Goal: Transaction & Acquisition: Purchase product/service

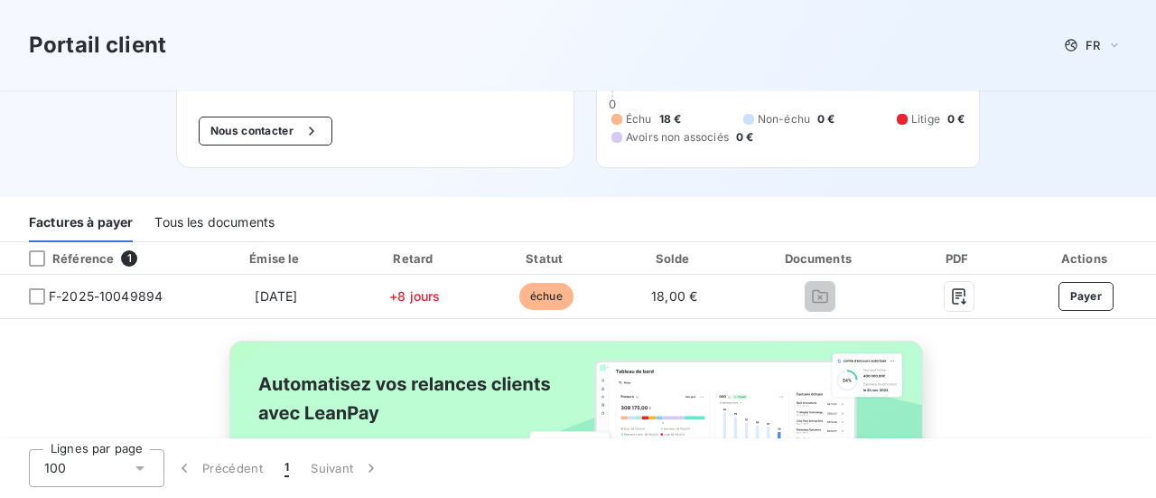
scroll to position [112, 0]
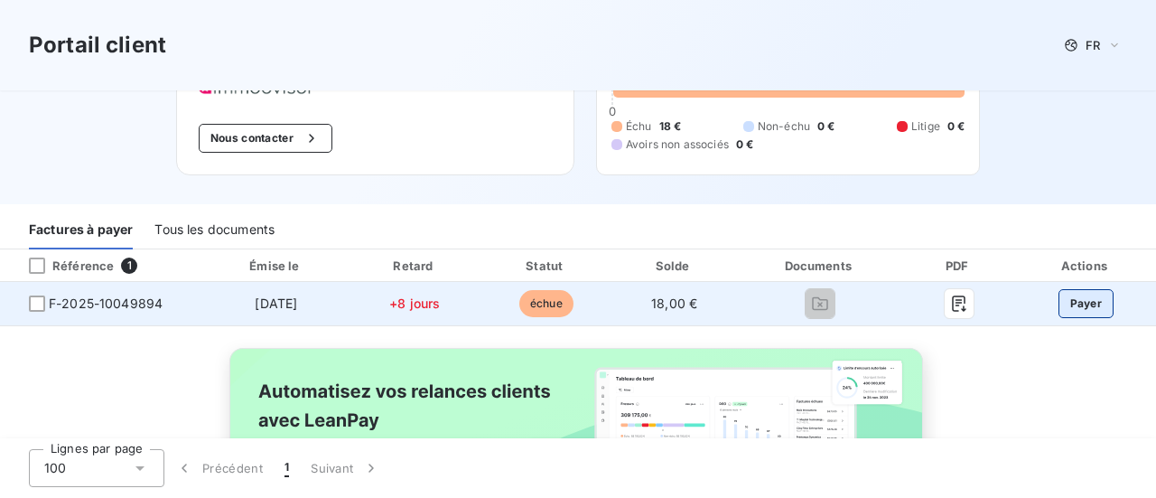
click at [1073, 302] on button "Payer" at bounding box center [1086, 303] width 56 height 29
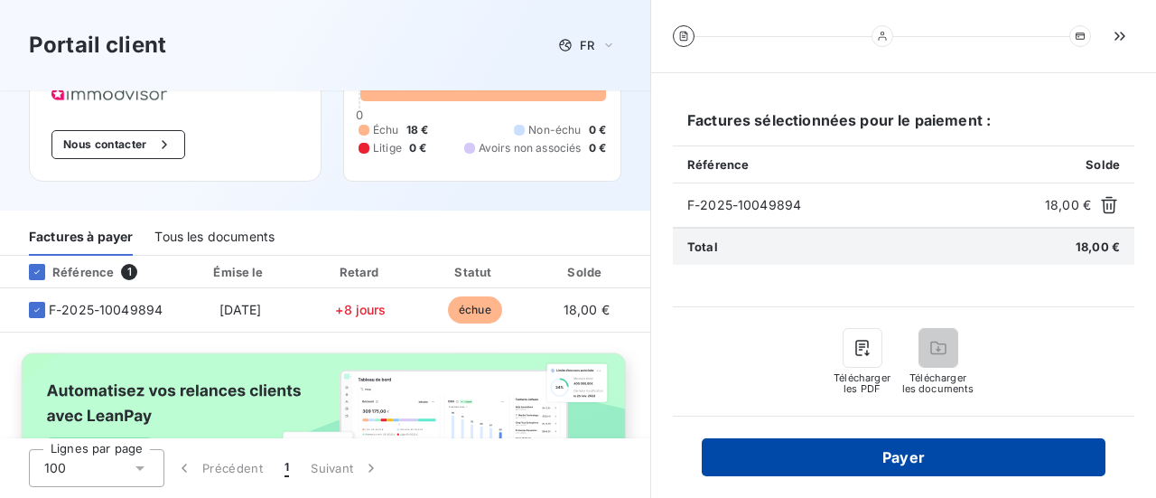
click at [913, 450] on button "Payer" at bounding box center [904, 457] width 404 height 38
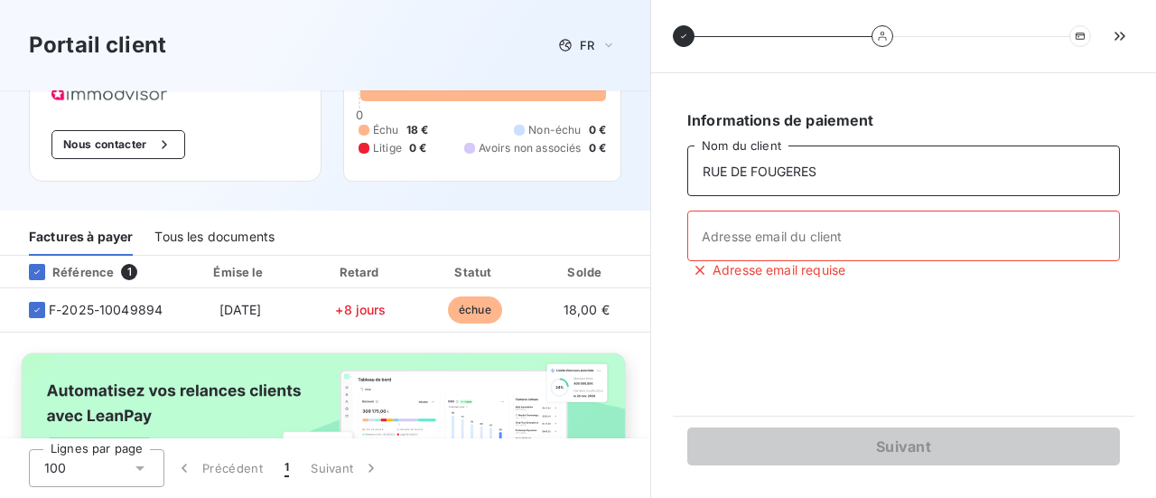
click at [813, 170] on input "RUE DE FOUGERES" at bounding box center [903, 170] width 432 height 51
click at [818, 169] on input "RUE DE FOUGERES" at bounding box center [903, 170] width 432 height 51
type input "R"
type input "[PERSON_NAME]"
click at [737, 236] on input "Adresse email du client" at bounding box center [903, 235] width 432 height 51
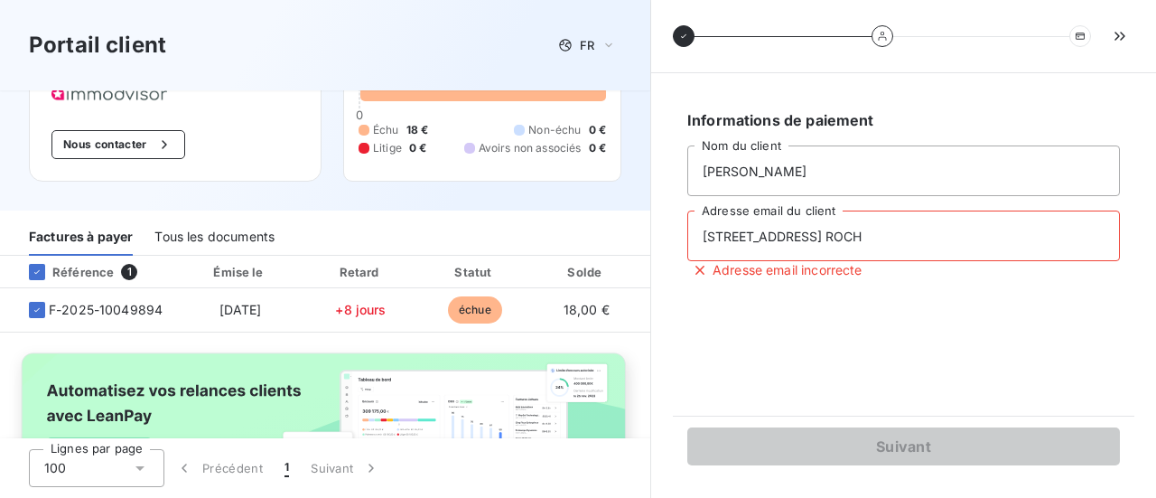
click at [953, 379] on div "Informations de paiement [PERSON_NAME] Nom du client [STREET_ADDRESS] Adresse e…" at bounding box center [903, 244] width 461 height 299
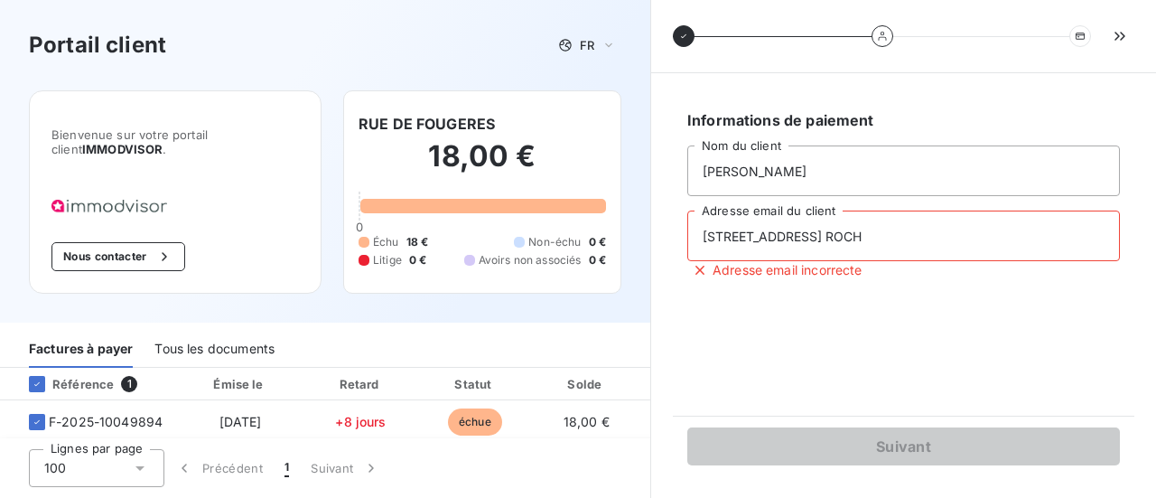
click at [610, 176] on div "Bienvenue sur votre portail client IMMODVISOR . Nous contacter RUE DE FOUGERES …" at bounding box center [325, 206] width 650 height 232
click at [953, 236] on input "[STREET_ADDRESS] ROCH" at bounding box center [903, 235] width 432 height 51
drag, startPoint x: 953, startPoint y: 236, endPoint x: 671, endPoint y: 234, distance: 281.7
click at [671, 234] on div "Informations de paiement [PERSON_NAME] Nom du client [STREET_ADDRESS] Adresse e…" at bounding box center [903, 285] width 505 height 424
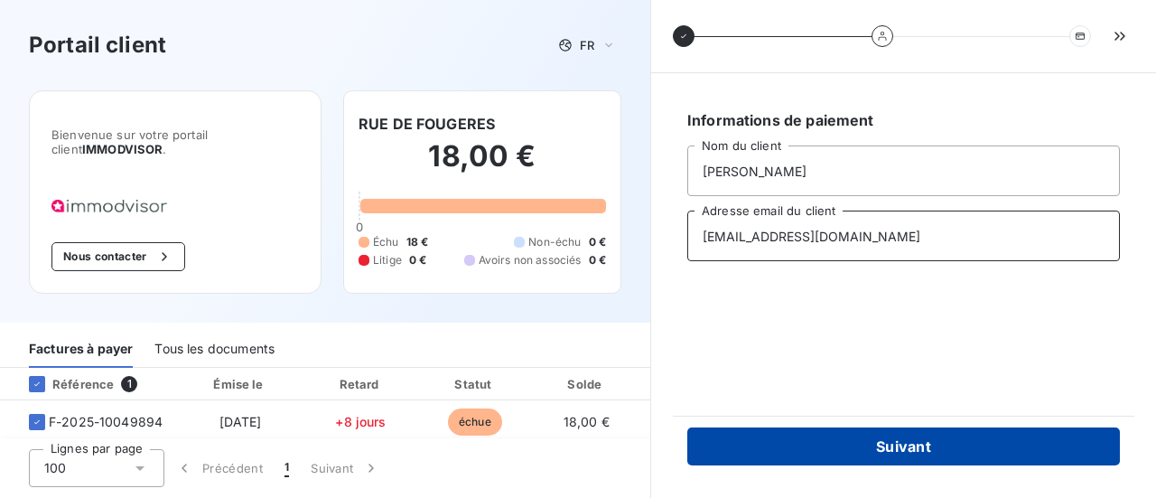
type input "[EMAIL_ADDRESS][DOMAIN_NAME]"
click at [886, 442] on button "Suivant" at bounding box center [903, 446] width 432 height 38
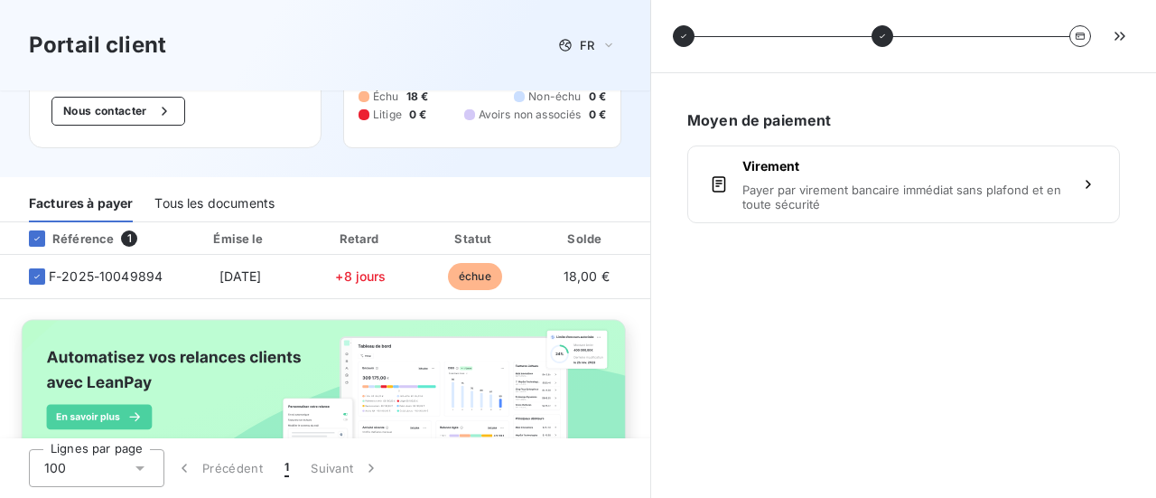
scroll to position [140, 0]
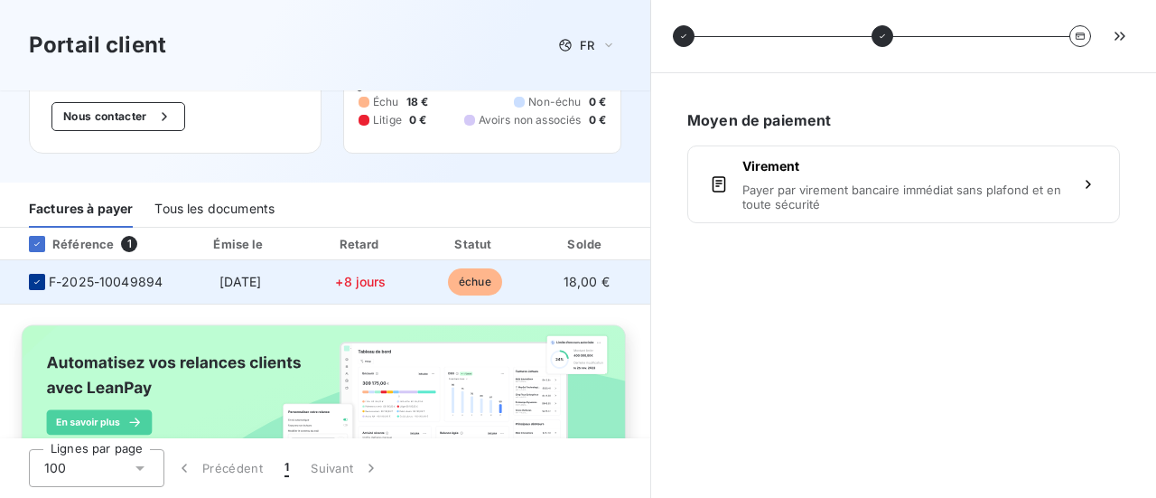
click at [35, 281] on icon at bounding box center [37, 281] width 11 height 11
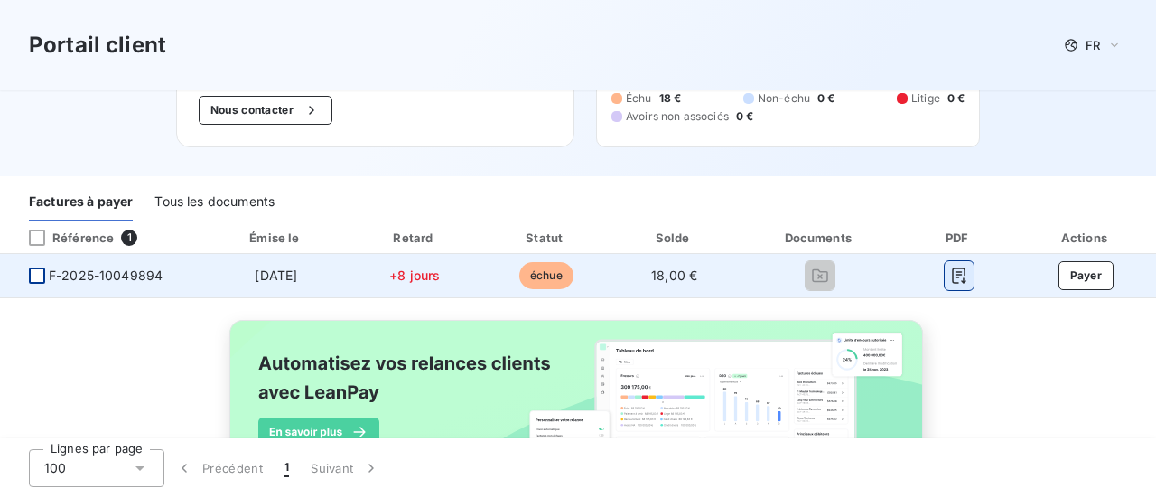
click at [950, 270] on icon "button" at bounding box center [959, 275] width 18 height 18
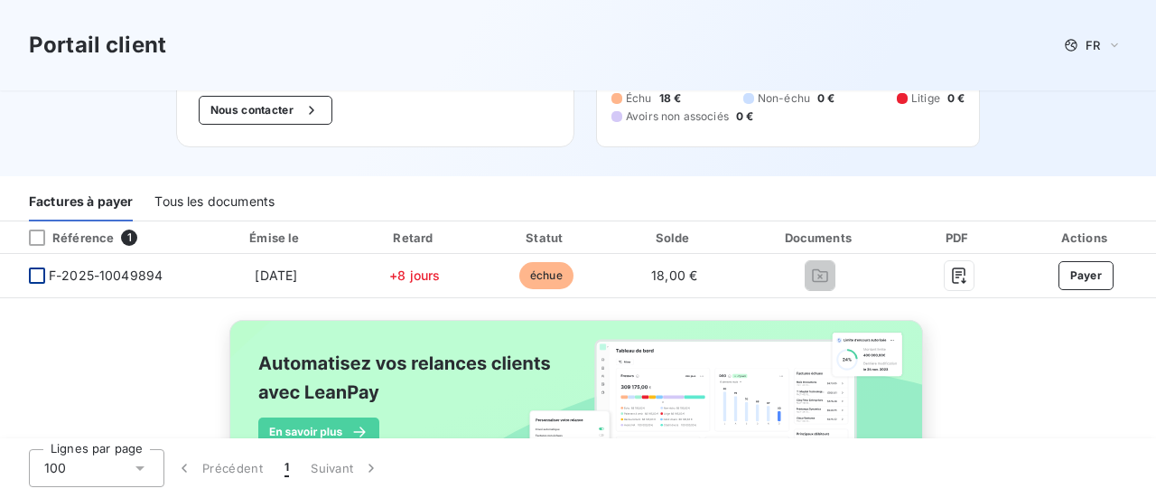
click at [1029, 95] on div "Portail client FR Bienvenue sur votre portail client IMMODVISOR . Nous contacte…" at bounding box center [578, 18] width 1156 height 316
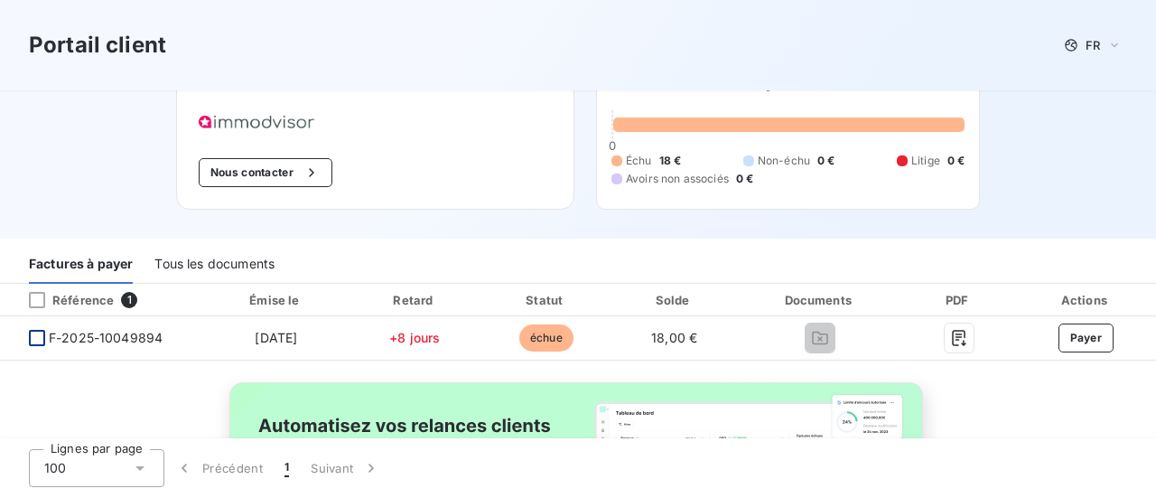
scroll to position [76, 0]
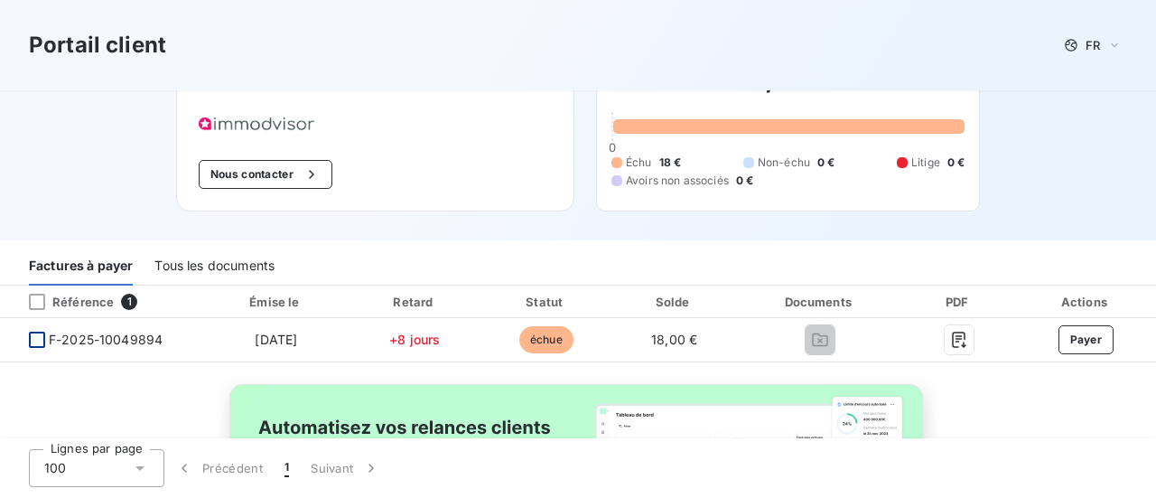
click at [83, 302] on div "Référence" at bounding box center [63, 301] width 99 height 16
click at [200, 261] on div "Tous les documents" at bounding box center [214, 266] width 120 height 38
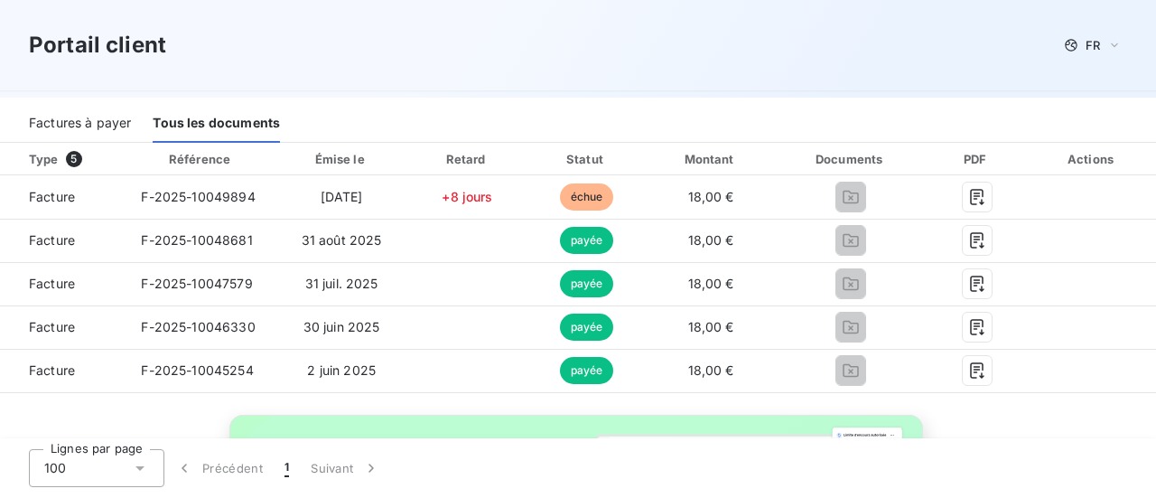
scroll to position [234, 0]
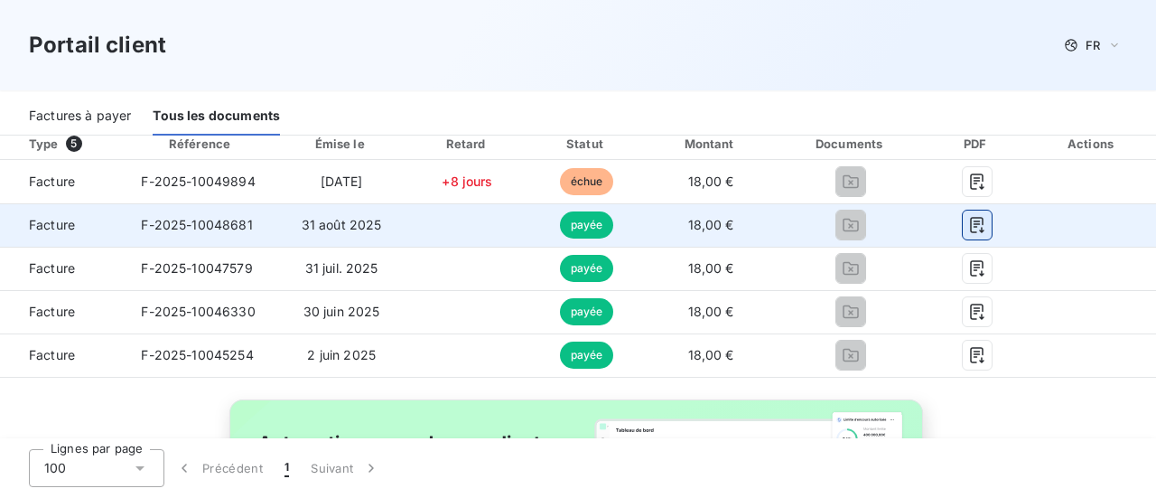
click at [970, 222] on icon "button" at bounding box center [977, 225] width 14 height 16
